Goal: Task Accomplishment & Management: Manage account settings

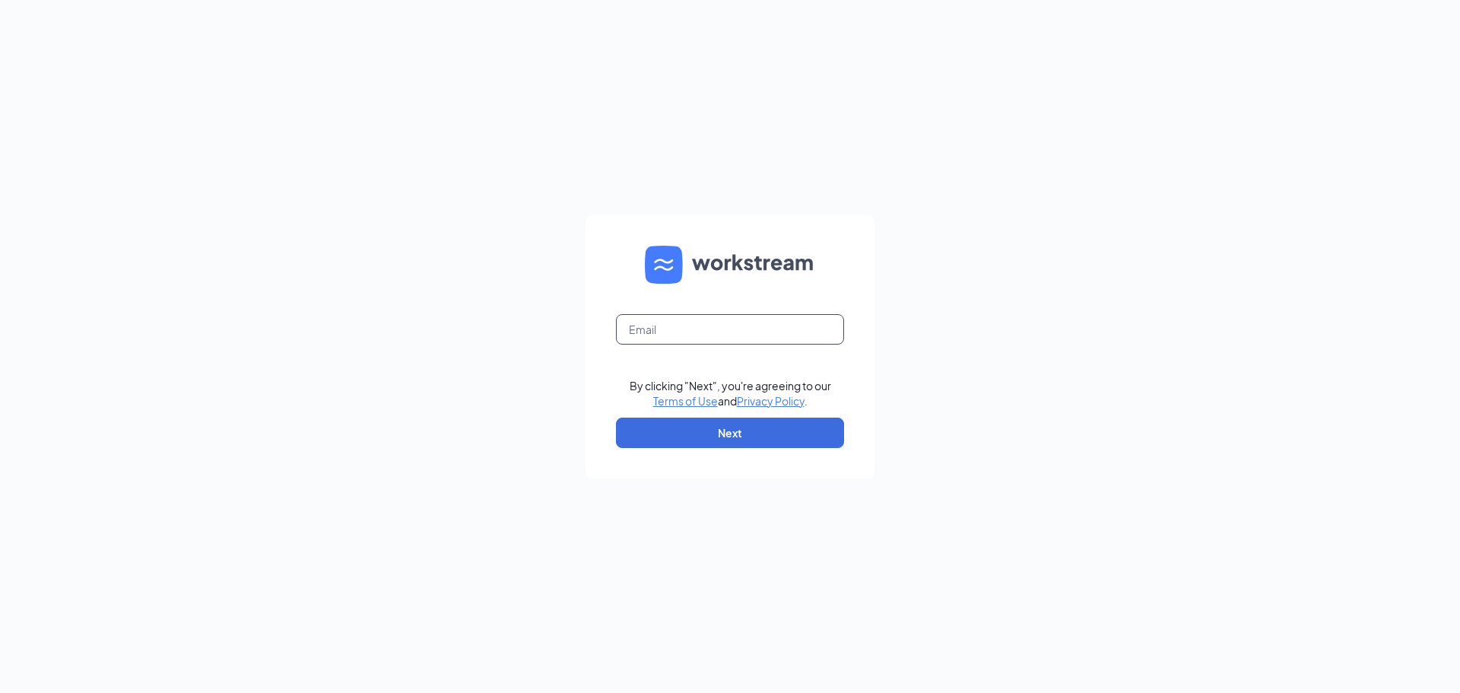
click at [682, 334] on input "text" at bounding box center [730, 329] width 228 height 30
type input "[PERSON_NAME][EMAIL_ADDRESS][DEMOGRAPHIC_DATA][DOMAIN_NAME]"
click at [815, 434] on button "Next" at bounding box center [730, 433] width 228 height 30
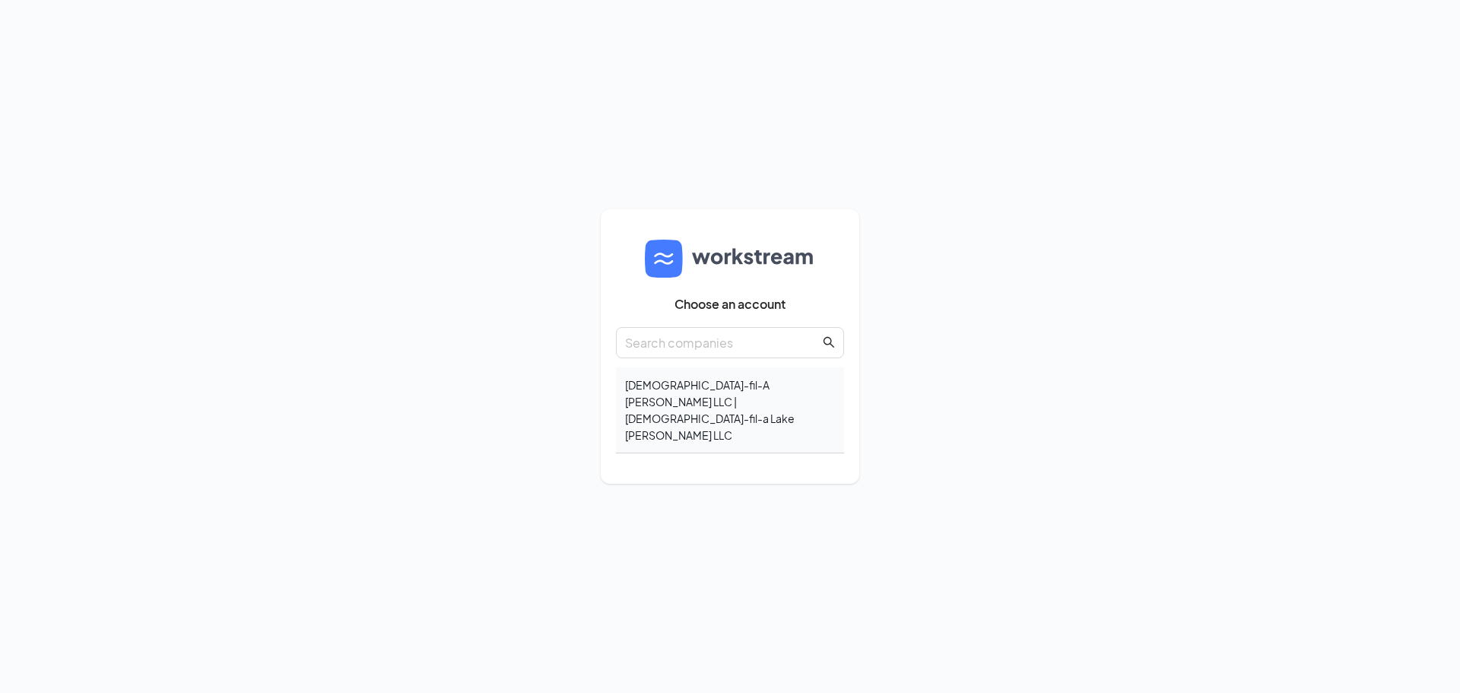
click at [717, 429] on div "[DEMOGRAPHIC_DATA]-fil-A [PERSON_NAME] LLC | [DEMOGRAPHIC_DATA]-fil-a Lake [PER…" at bounding box center [730, 410] width 228 height 86
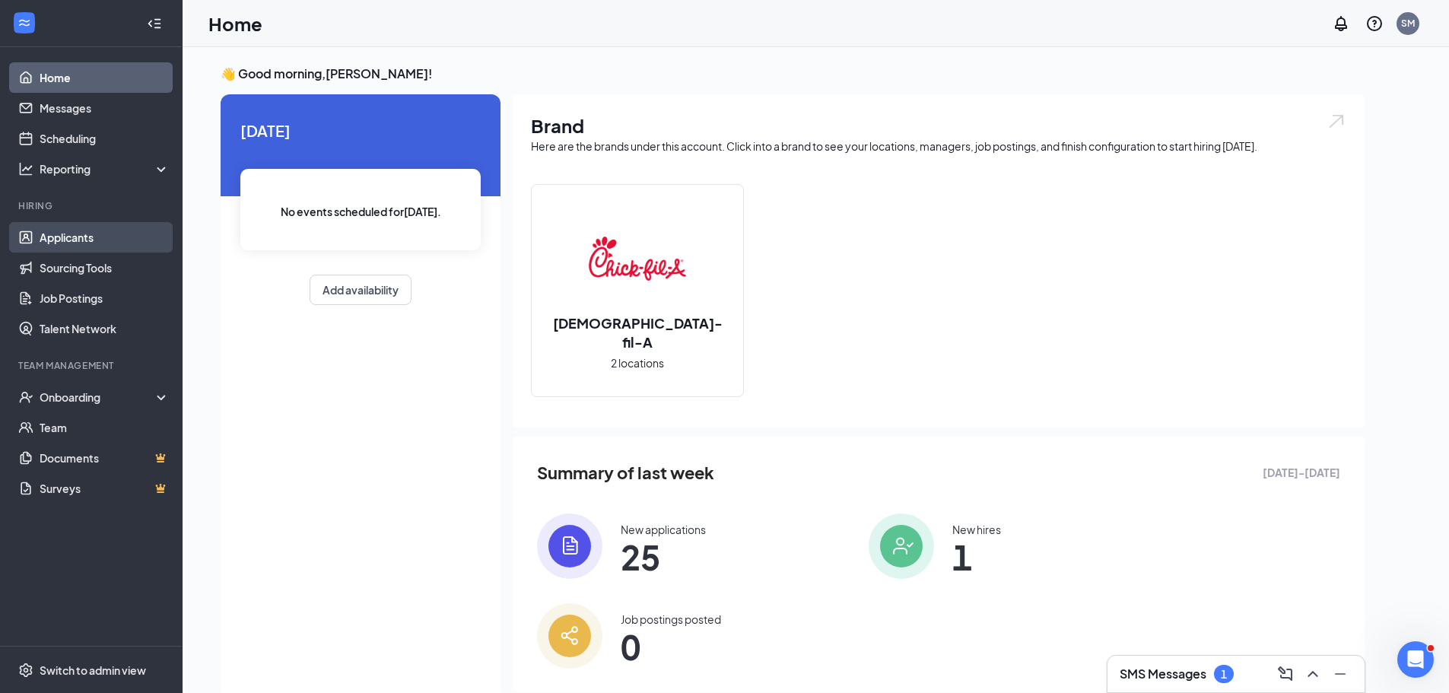
click at [56, 236] on link "Applicants" at bounding box center [105, 237] width 130 height 30
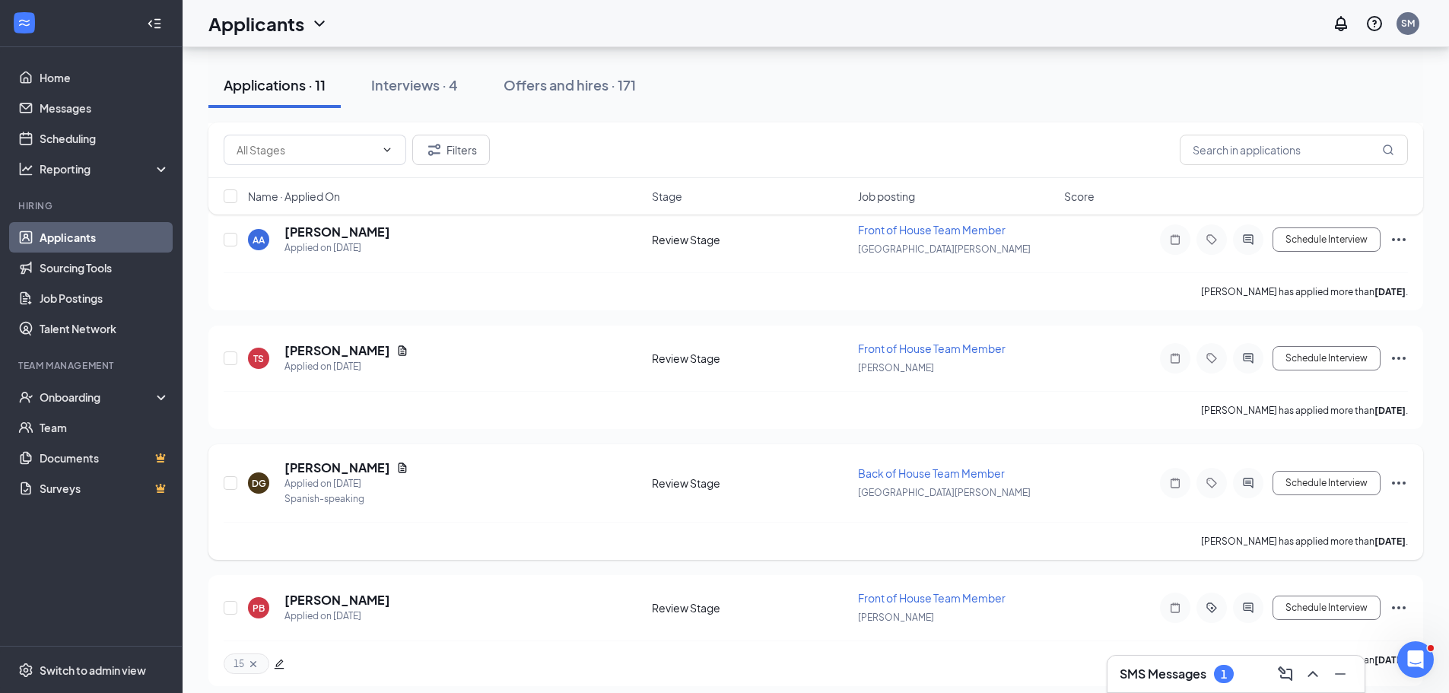
scroll to position [532, 0]
